Goal: Navigation & Orientation: Find specific page/section

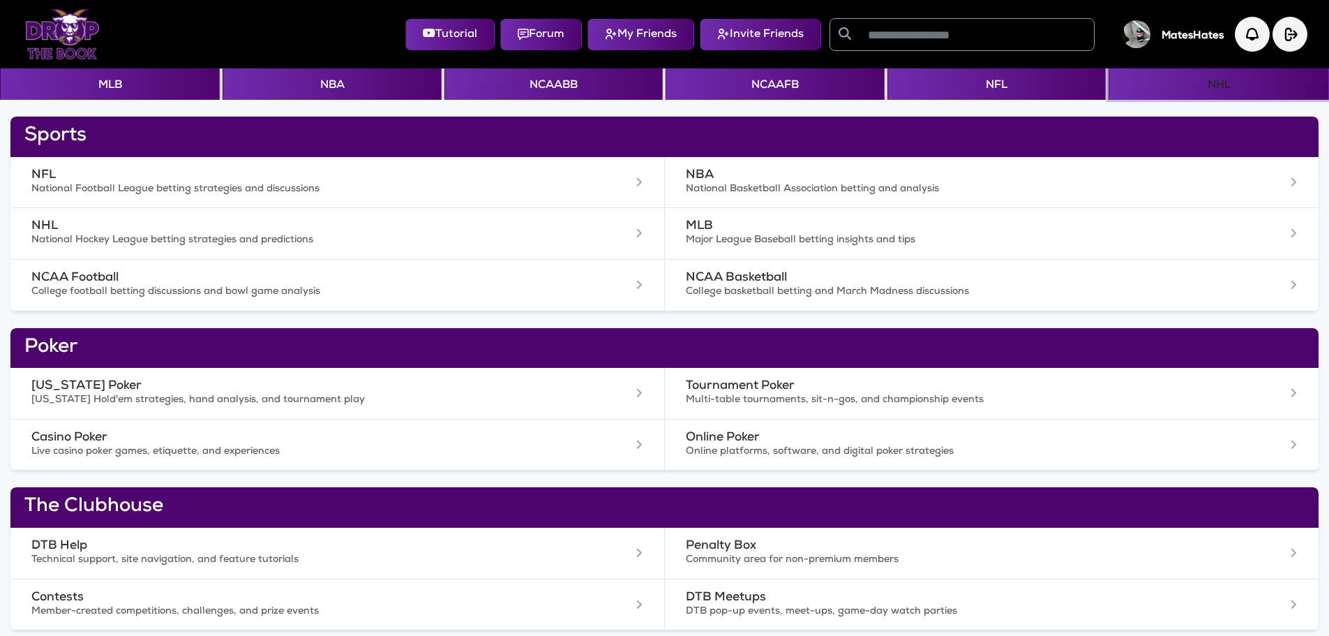
click at [1183, 77] on button "NHL" at bounding box center [1219, 83] width 220 height 31
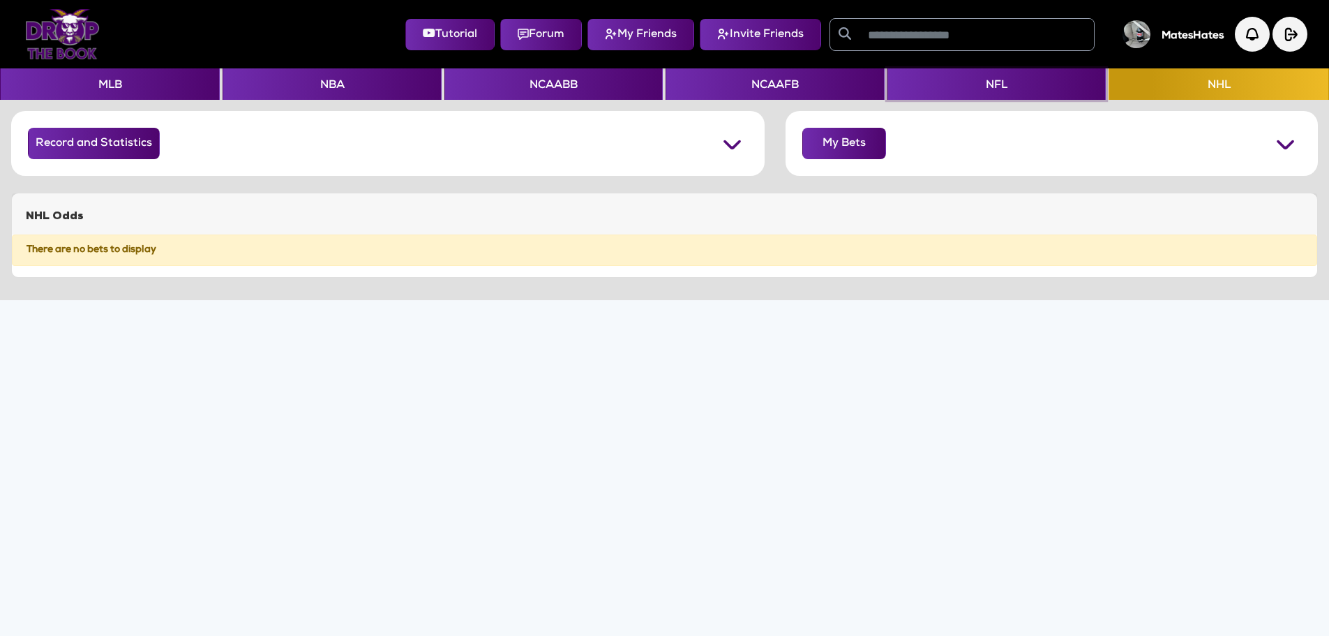
click at [997, 78] on button "NFL" at bounding box center [996, 83] width 218 height 31
